Goal: Transaction & Acquisition: Purchase product/service

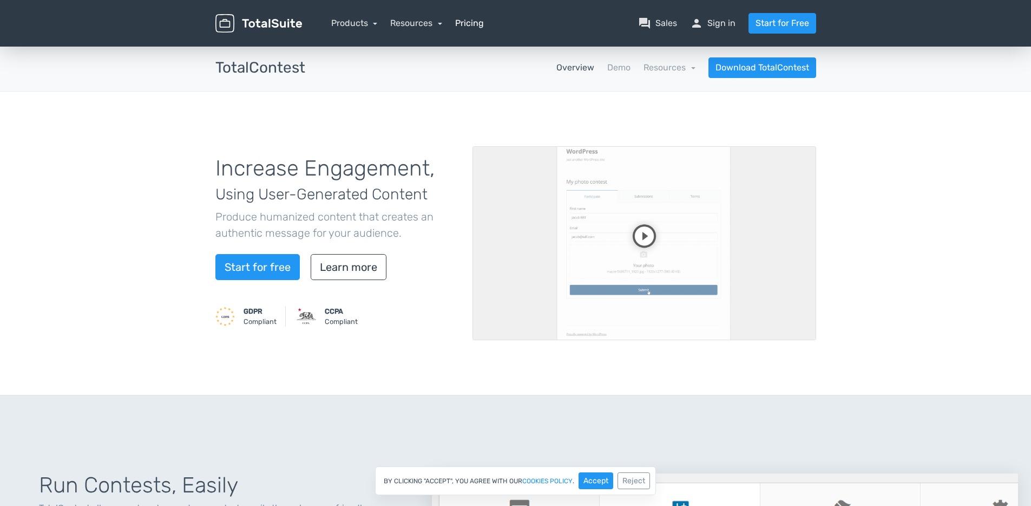
click at [467, 20] on link "Pricing" at bounding box center [469, 23] width 29 height 13
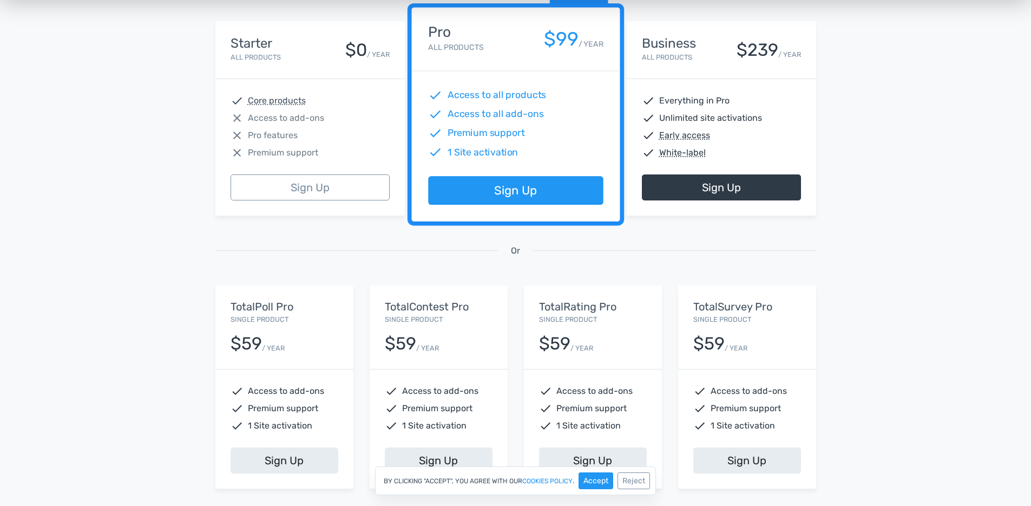
scroll to position [210, 0]
drag, startPoint x: 381, startPoint y: 305, endPoint x: 480, endPoint y: 305, distance: 98.5
click at [480, 305] on div "TotalContest Pro Single Product $59 / YEAR" at bounding box center [439, 326] width 138 height 83
click at [480, 305] on h5 "TotalContest Pro" at bounding box center [439, 306] width 108 height 12
